Goal: Navigation & Orientation: Go to known website

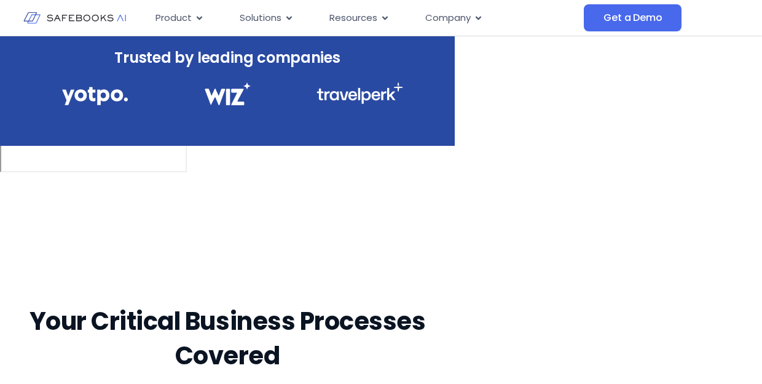
scroll to position [307, 0]
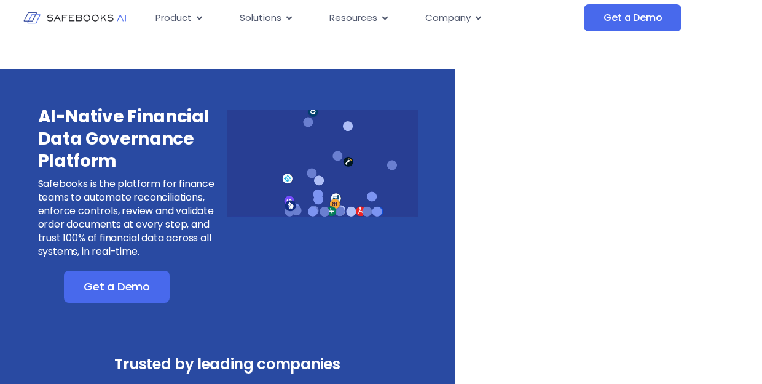
click at [283, 272] on div at bounding box center [322, 204] width 191 height 197
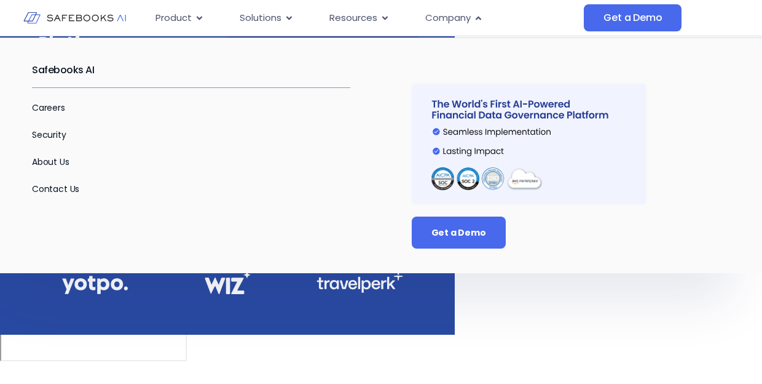
scroll to position [61, 0]
